Goal: Use online tool/utility

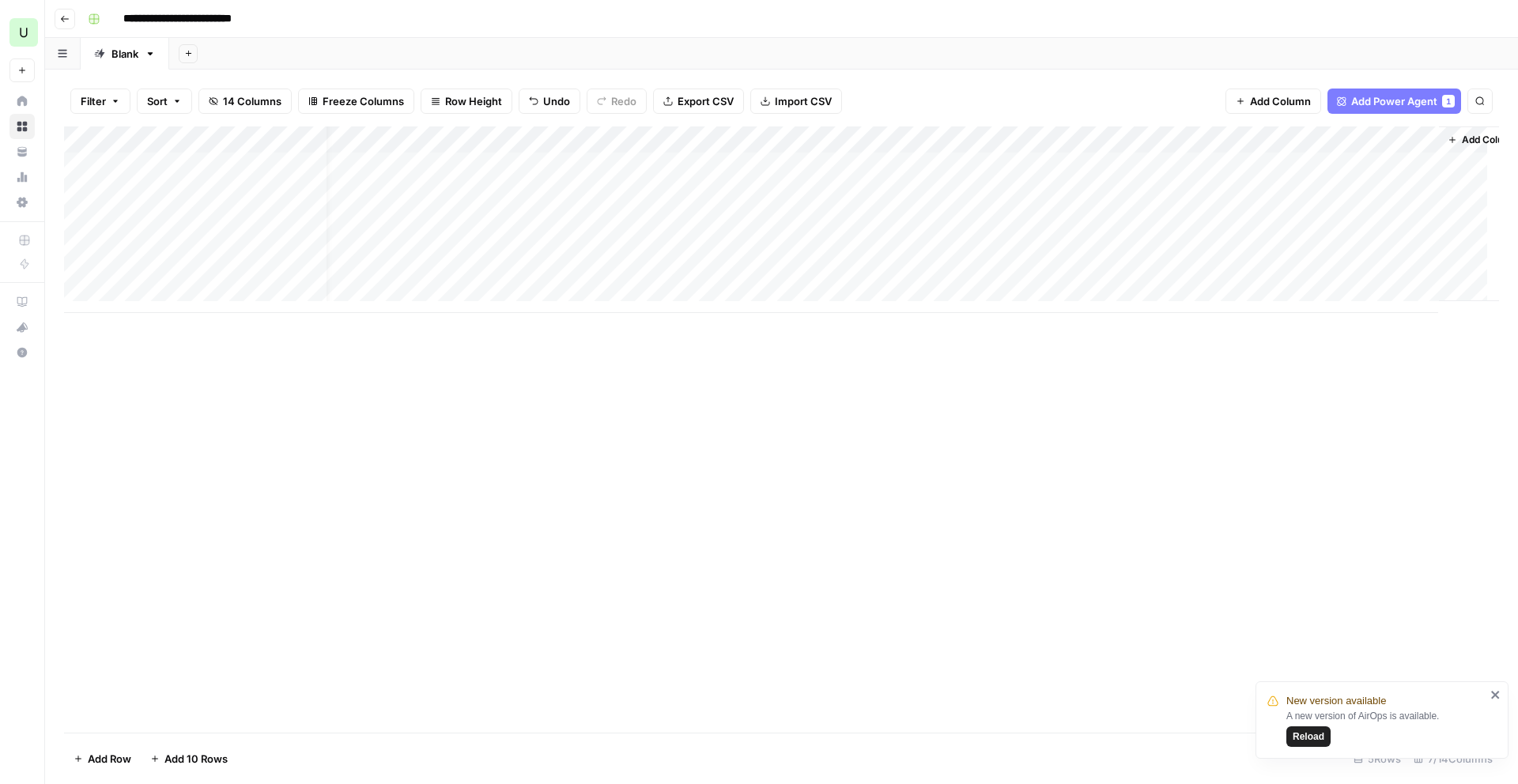
scroll to position [0, 21]
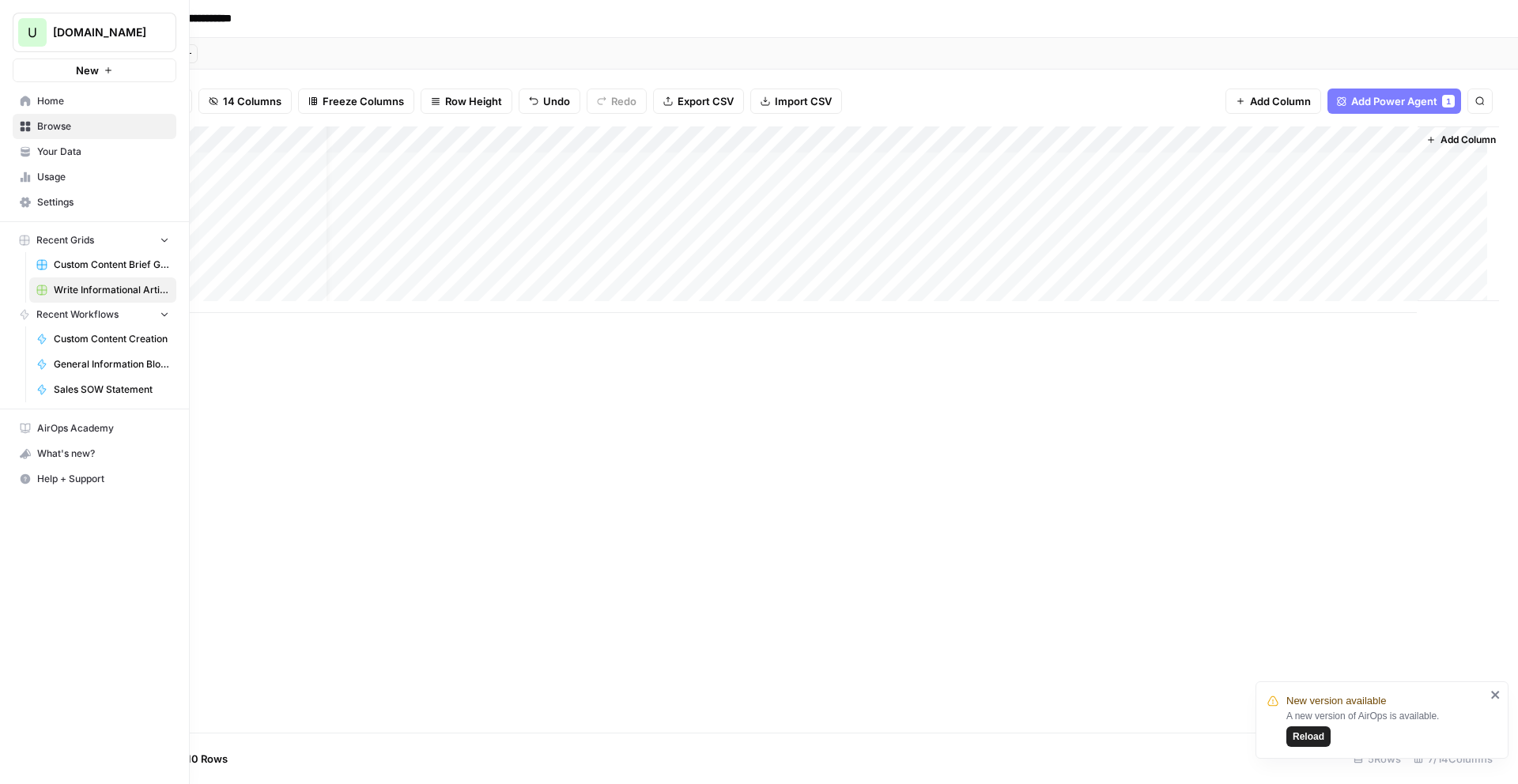
click at [42, 124] on span "Browse" at bounding box center [104, 126] width 132 height 14
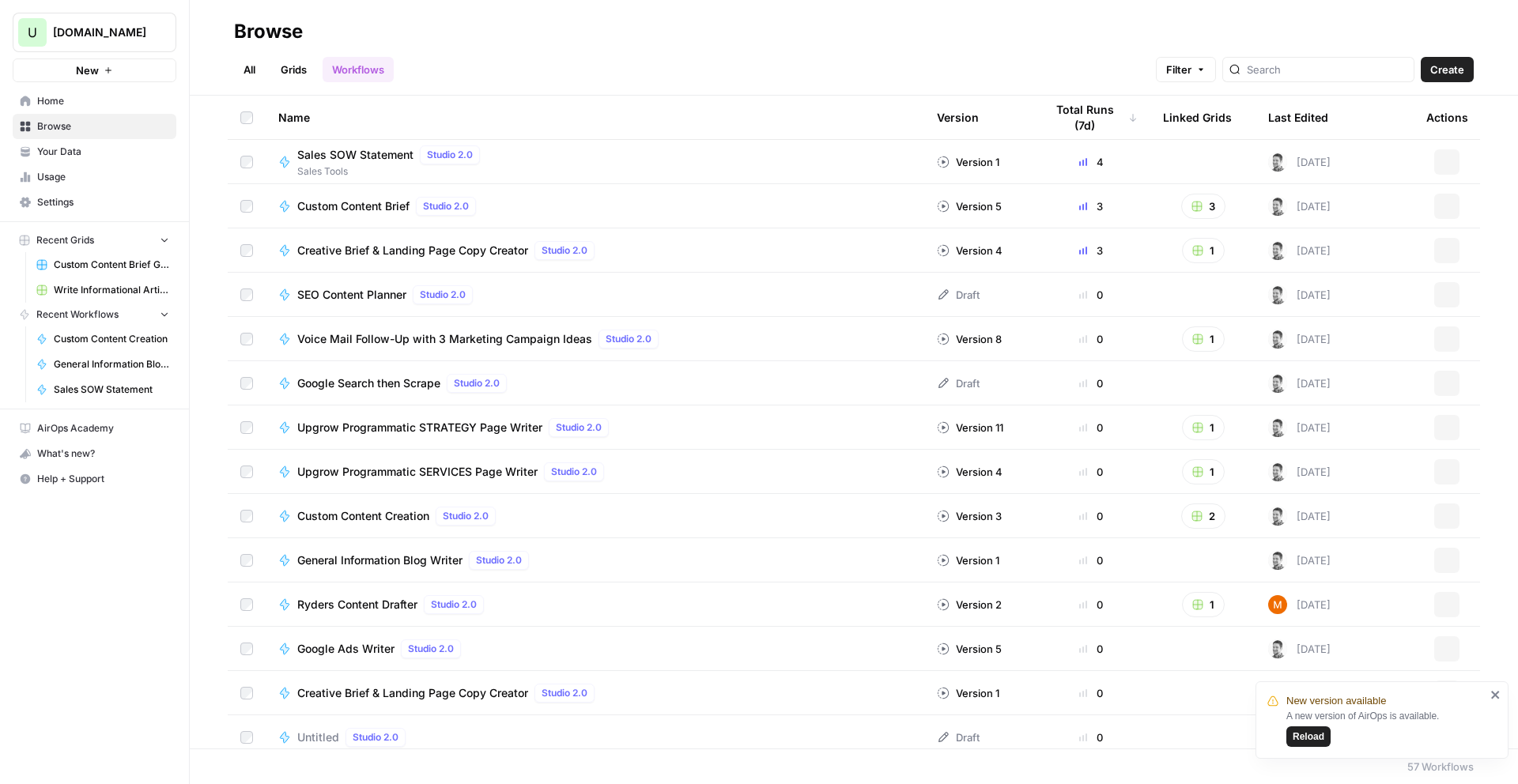
click at [1309, 736] on span "Reload" at bounding box center [1309, 737] width 31 height 14
click at [734, 65] on div "All Grids Workflows Filter Create" at bounding box center [854, 63] width 1240 height 38
click at [372, 154] on span "Sales SOW Statement" at bounding box center [355, 155] width 116 height 16
